Goal: Find specific page/section: Find specific page/section

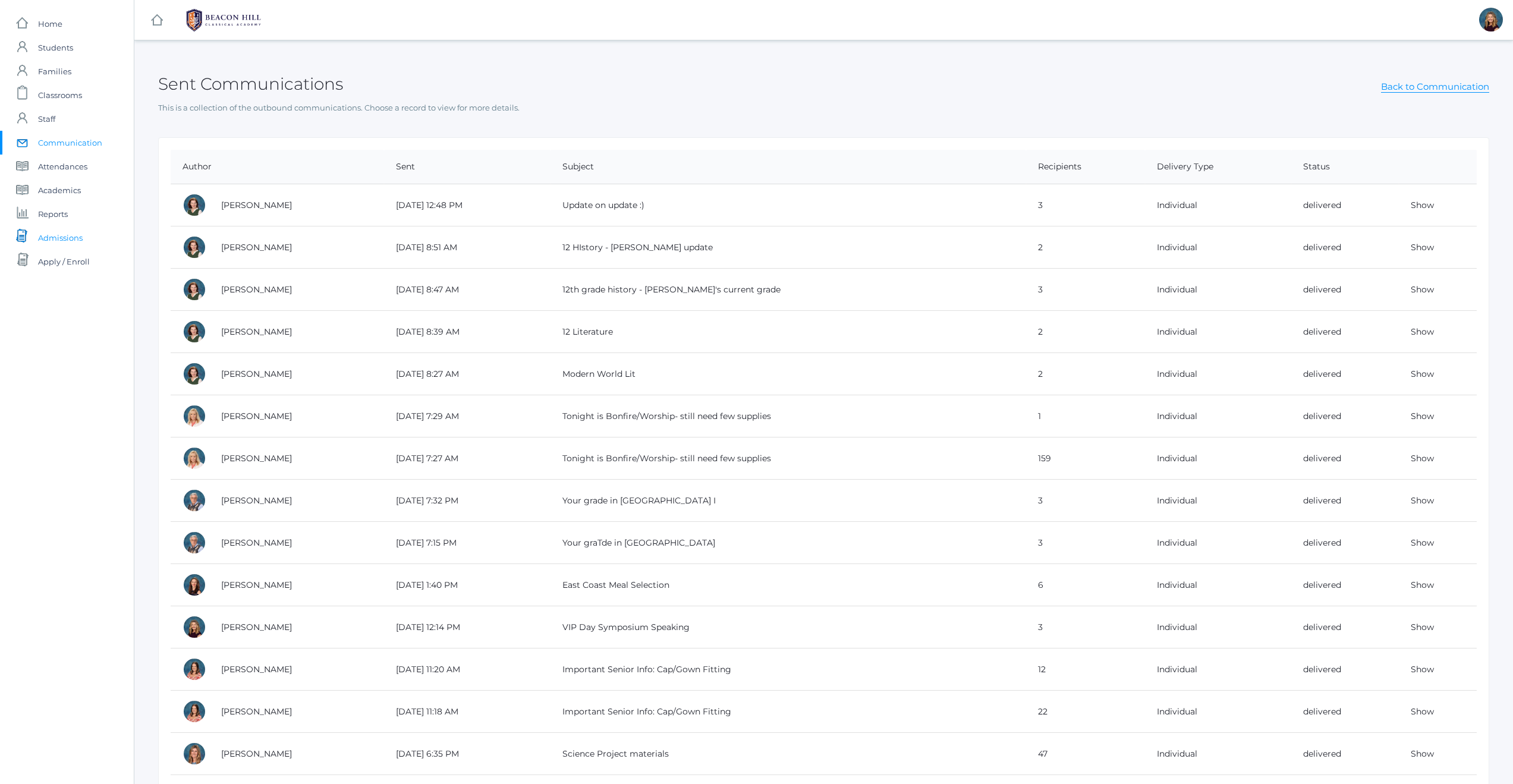
click at [63, 237] on span "Admissions" at bounding box center [60, 238] width 44 height 24
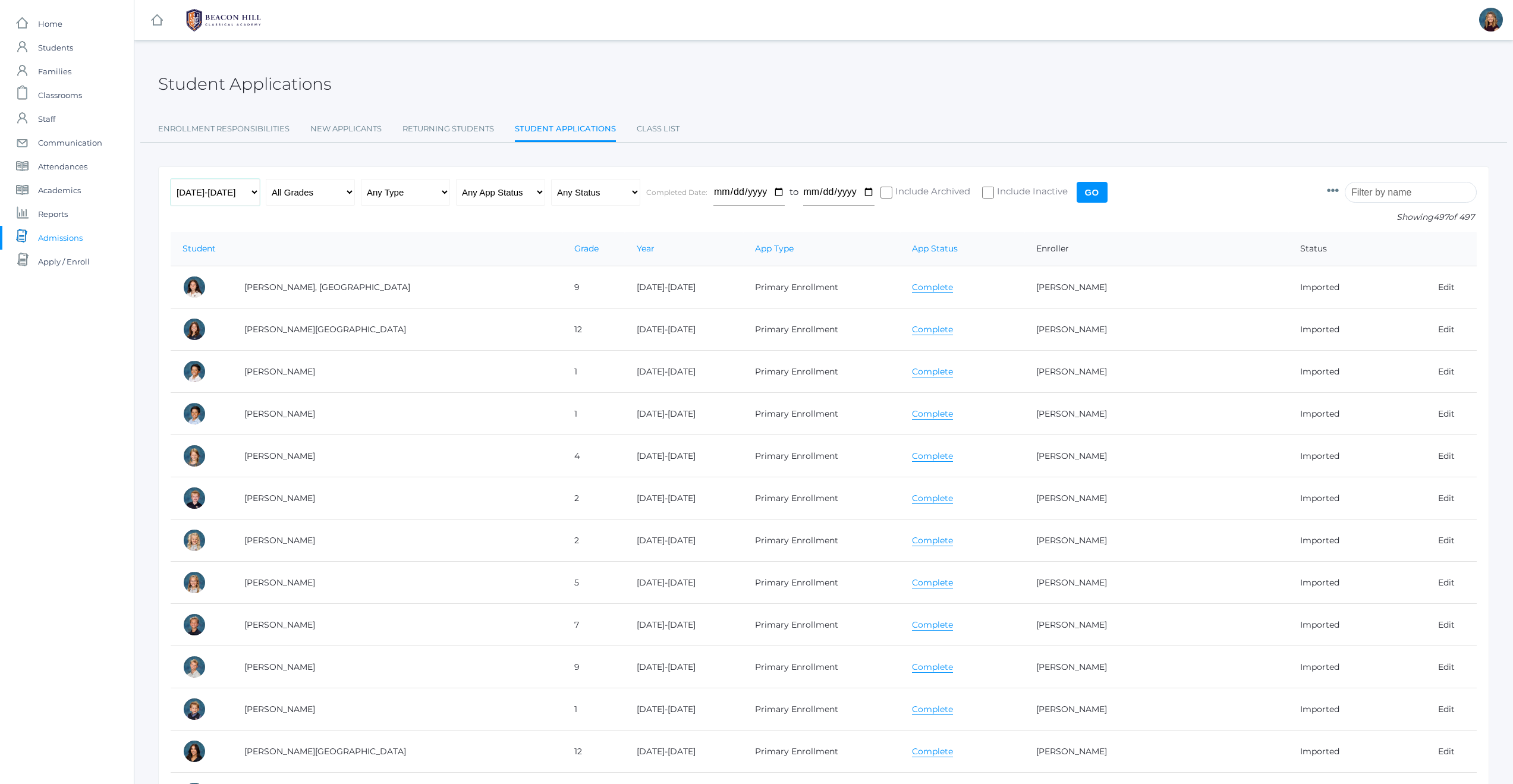
click at [256, 192] on select "Any Year 2019-2020 2020-2021 2021-2022 2022-2023 2023-2024 2024-2025 2025-2026" at bounding box center [215, 192] width 89 height 27
select select "[DATE]-[DATE]"
click at [1094, 195] on input "Go" at bounding box center [1092, 192] width 31 height 21
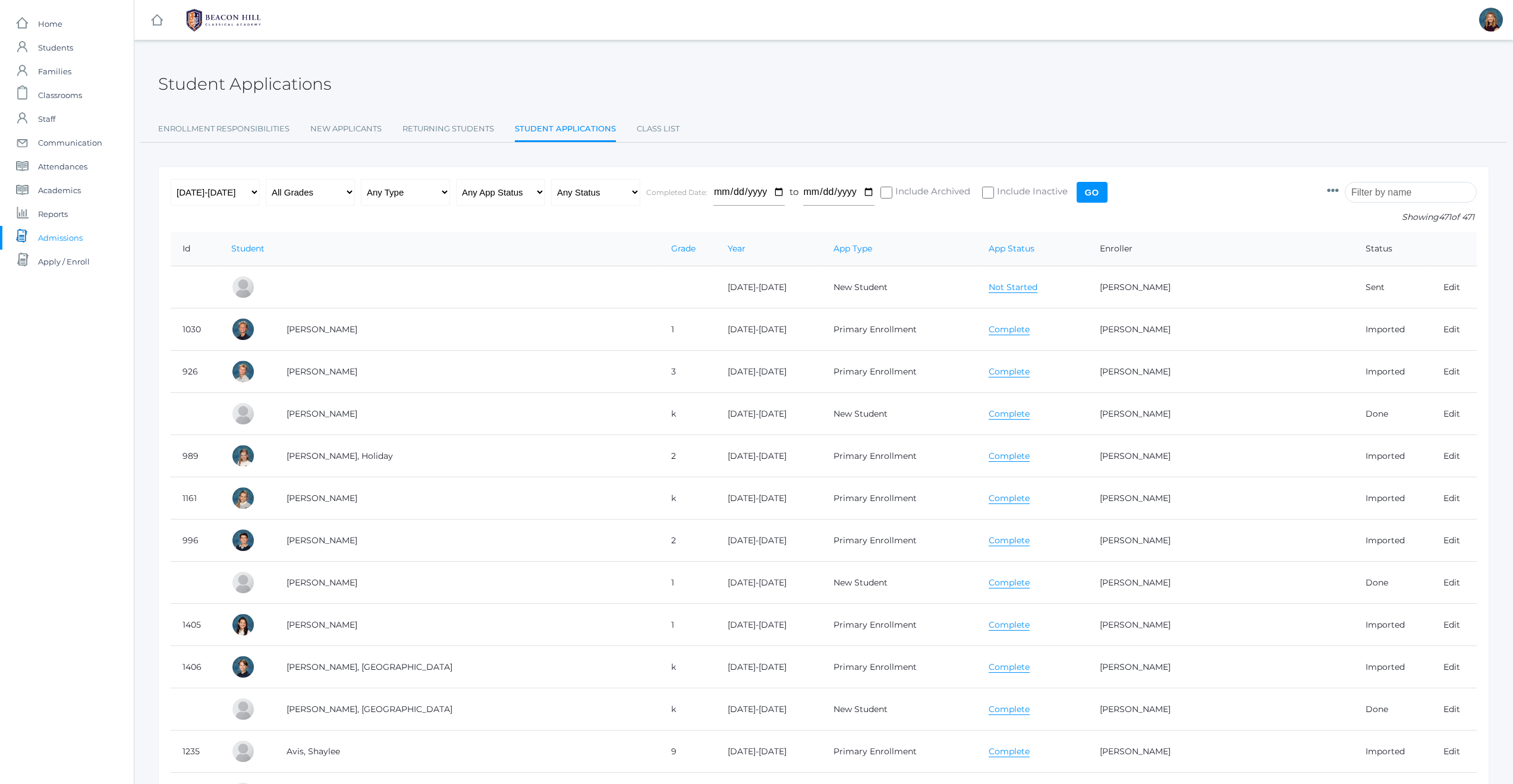
click at [1403, 192] on input "search" at bounding box center [1411, 192] width 132 height 21
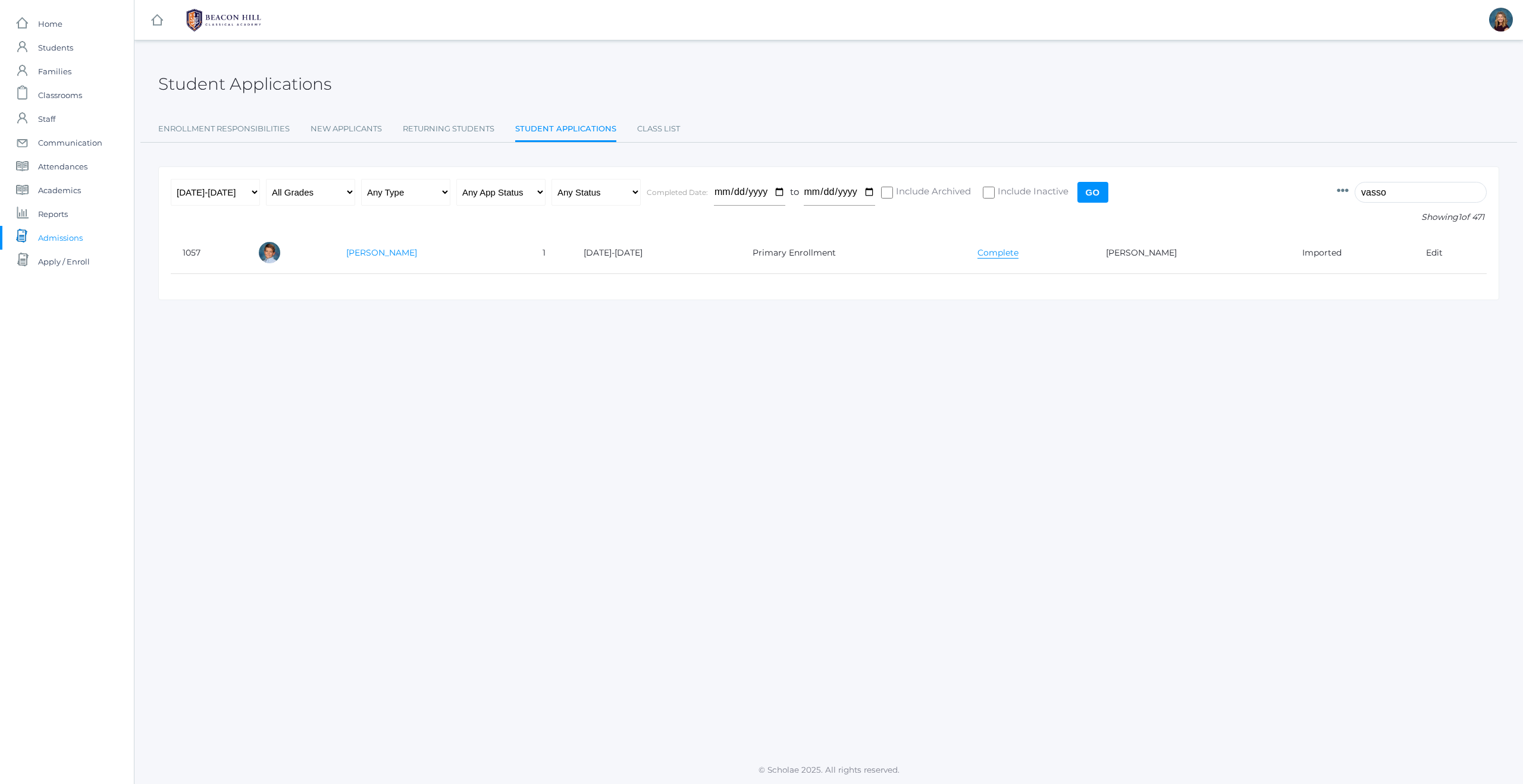
type input "vasso"
click at [388, 251] on link "[PERSON_NAME]" at bounding box center [382, 252] width 71 height 11
